Goal: Task Accomplishment & Management: Use online tool/utility

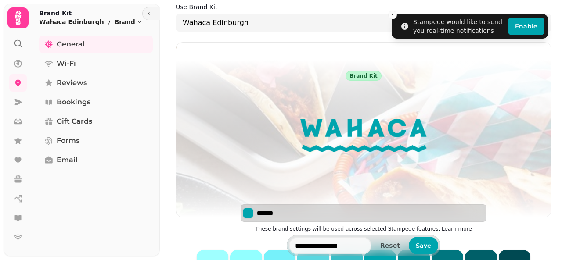
scroll to position [61, 0]
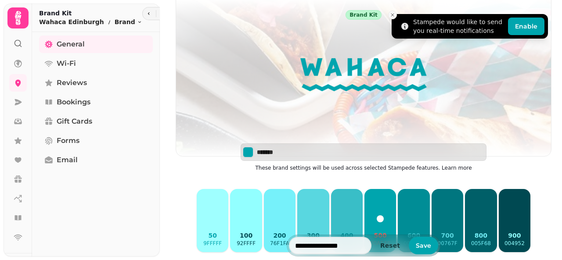
click at [393, 14] on icon "Close toast" at bounding box center [392, 14] width 5 height 5
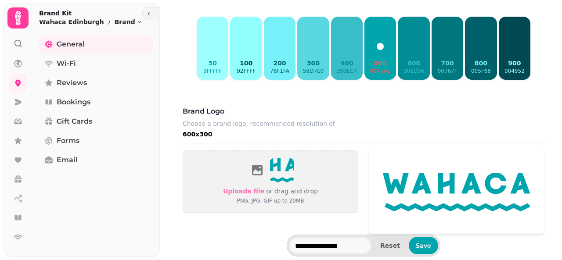
scroll to position [4, 0]
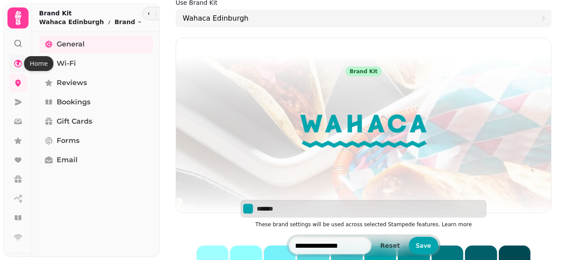
click at [18, 61] on icon at bounding box center [18, 64] width 8 height 8
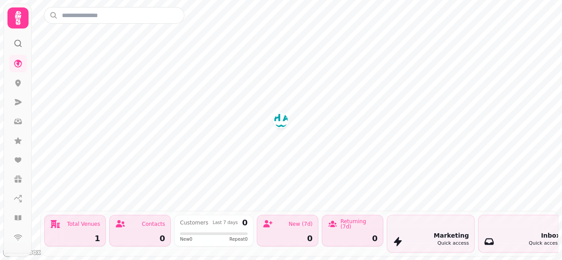
click at [282, 123] on img "Wahaca Edinburgh" at bounding box center [281, 121] width 14 height 14
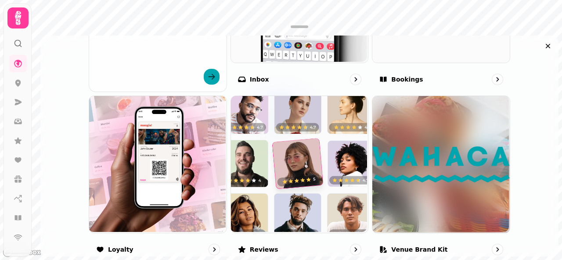
scroll to position [465, 0]
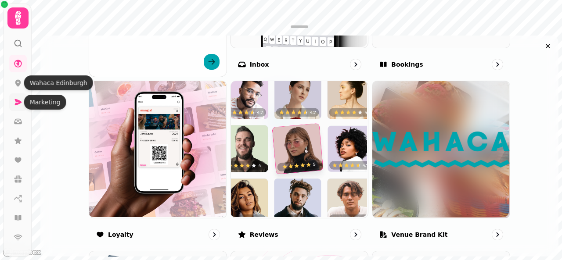
click at [17, 104] on icon at bounding box center [18, 102] width 7 height 6
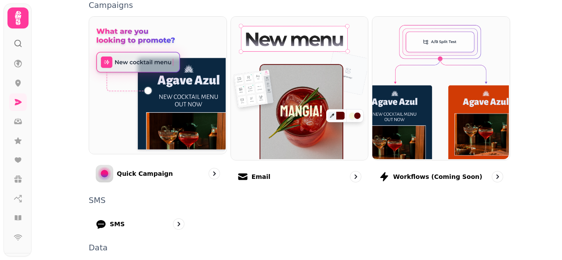
scroll to position [286, 0]
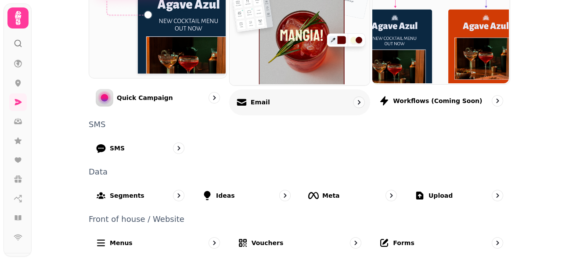
click at [293, 108] on div "Email" at bounding box center [299, 102] width 141 height 26
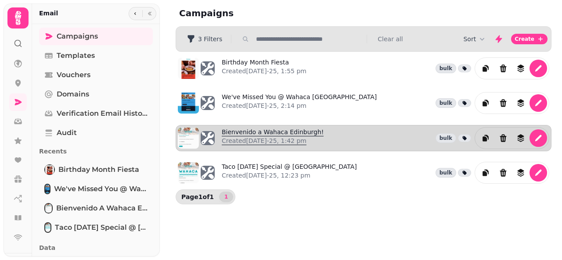
click at [279, 129] on link "Bienvenido a Wahaca Edinburgh! Created [DATE]-25, 1:42 pm" at bounding box center [273, 138] width 102 height 21
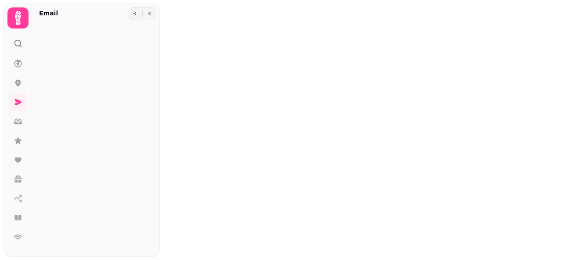
type input "**********"
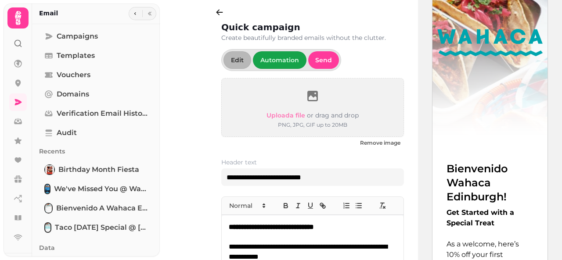
scroll to position [113, 0]
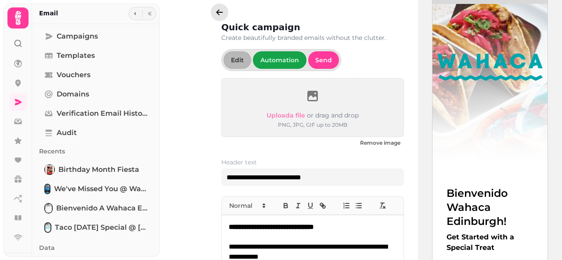
click at [219, 14] on icon "button" at bounding box center [220, 12] width 7 height 6
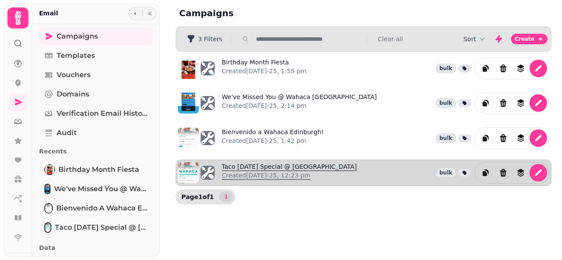
click at [283, 163] on link "Taco [DATE] Special @ Wahaca [GEOGRAPHIC_DATA] Created [DATE]-25, 12:23 pm" at bounding box center [289, 173] width 135 height 21
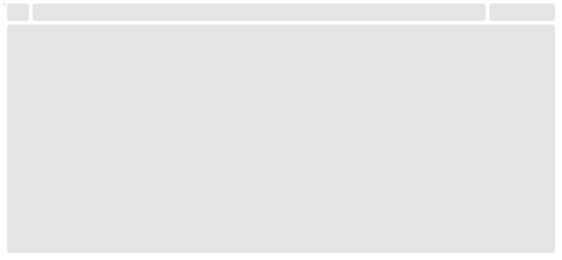
select select "**********"
select select
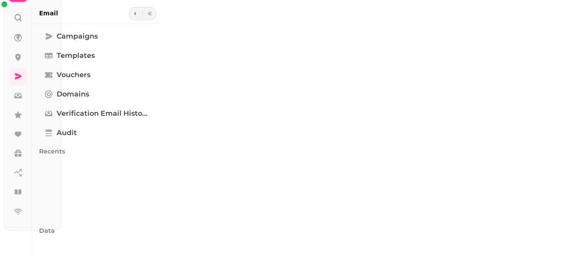
type input "**********"
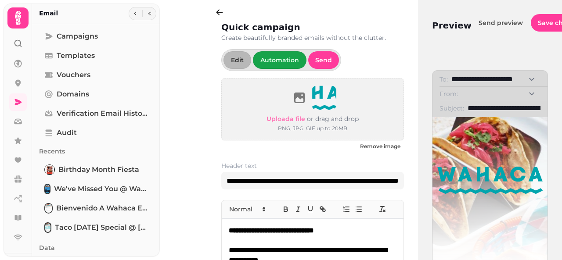
scroll to position [119, 0]
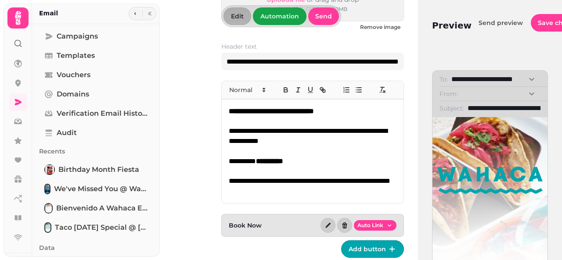
click at [283, 161] on strong "**********" at bounding box center [269, 161] width 27 height 7
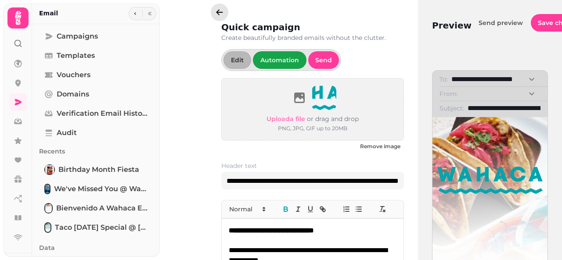
click at [215, 12] on icon "button" at bounding box center [219, 12] width 9 height 9
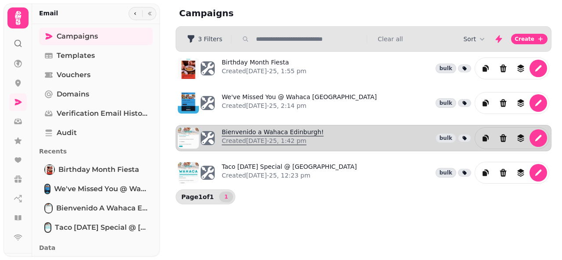
click at [272, 129] on link "Bienvenido a Wahaca Edinburgh! Created [DATE]-25, 1:42 pm" at bounding box center [273, 138] width 102 height 21
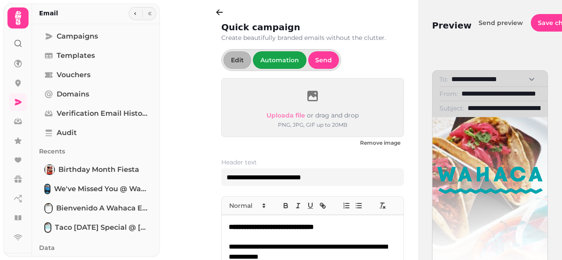
click at [447, 24] on h2 "Preview" at bounding box center [452, 25] width 40 height 12
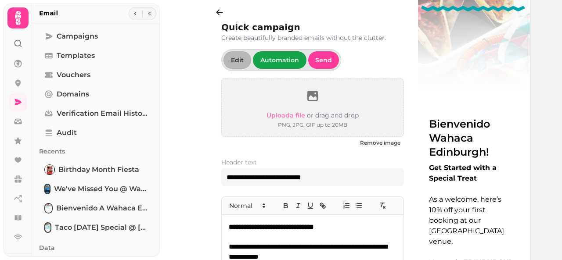
scroll to position [307, 18]
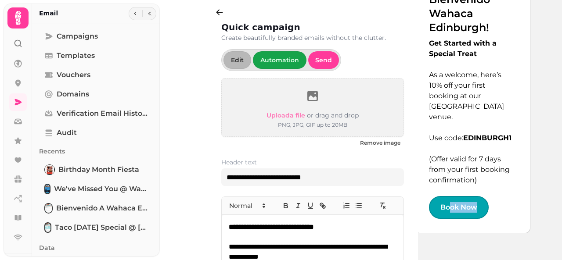
drag, startPoint x: 462, startPoint y: 212, endPoint x: 450, endPoint y: 215, distance: 12.8
click at [450, 215] on div "Bienvenido Wahaca Edinburgh! Get Started with a Special Treat As a welcome, her…" at bounding box center [472, 113] width 115 height 241
click at [148, 13] on icon "button" at bounding box center [149, 13] width 5 height 5
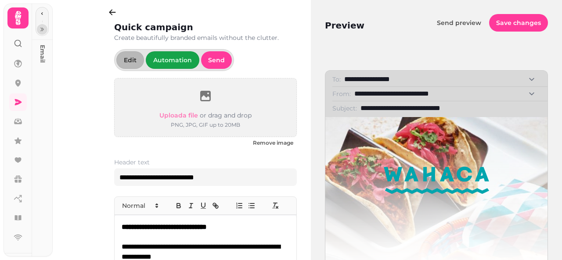
scroll to position [7, 0]
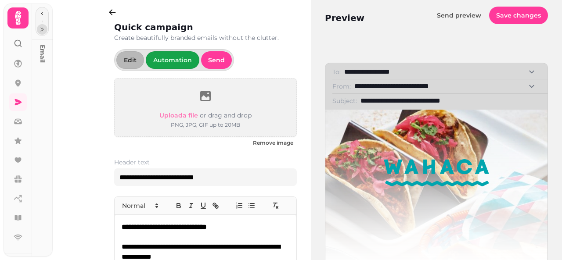
click at [396, 12] on div "Preview Send preview Save changes" at bounding box center [436, 16] width 223 height 18
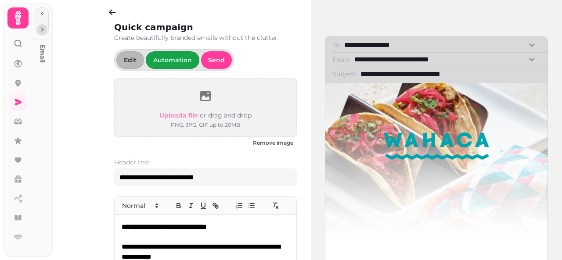
scroll to position [0, 0]
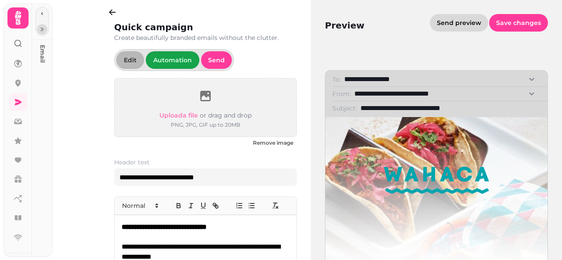
click at [452, 24] on span "Send preview" at bounding box center [459, 23] width 44 height 6
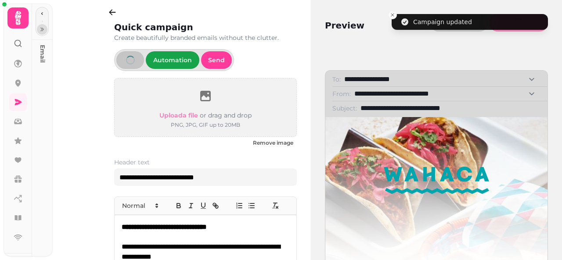
select select "**********"
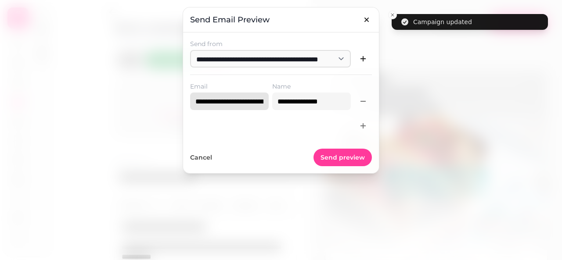
click at [253, 103] on input "**********" at bounding box center [229, 102] width 79 height 18
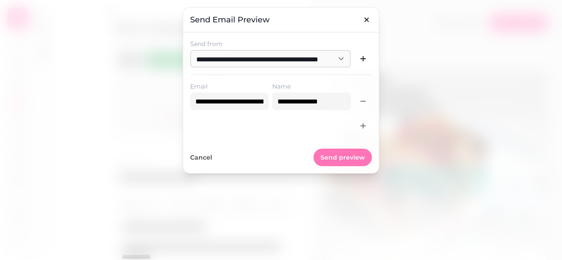
click at [343, 158] on span "Send preview" at bounding box center [343, 158] width 44 height 6
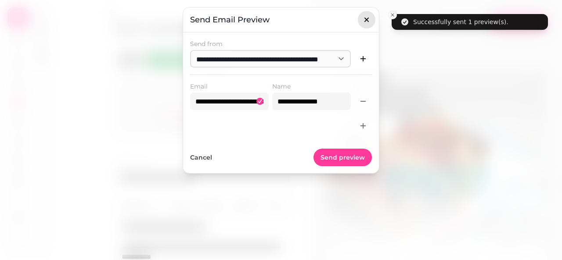
click at [365, 18] on icon "button" at bounding box center [366, 19] width 9 height 9
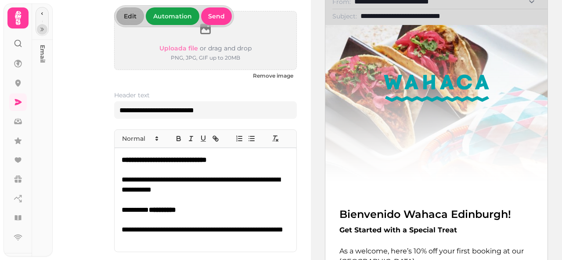
scroll to position [116, 0]
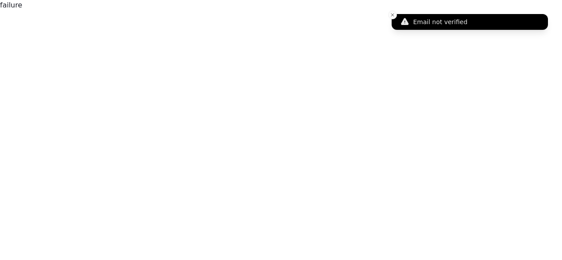
click at [409, 19] on icon "Notifications alt+T" at bounding box center [405, 22] width 9 height 9
